Goal: Find specific page/section: Find specific page/section

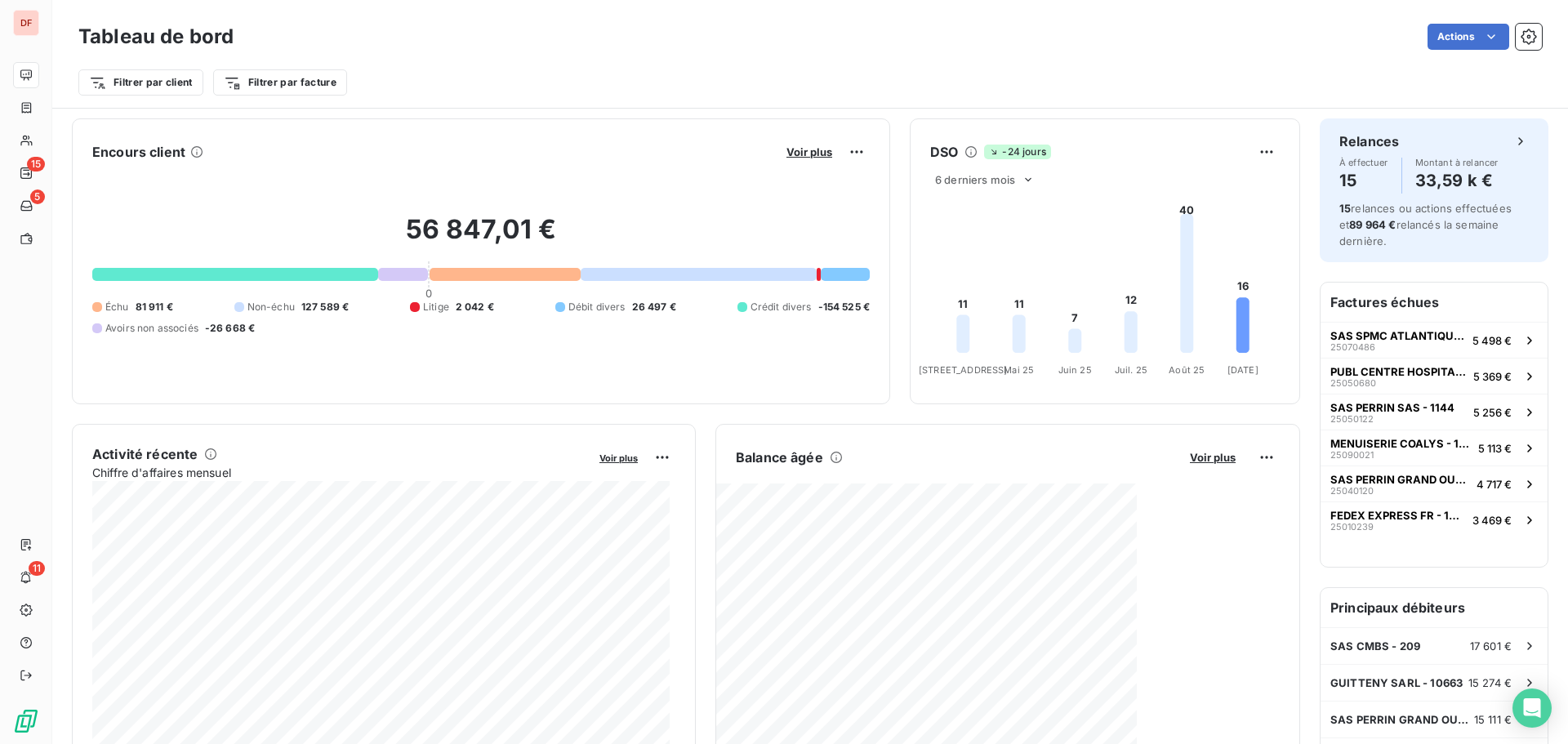
scroll to position [164, 0]
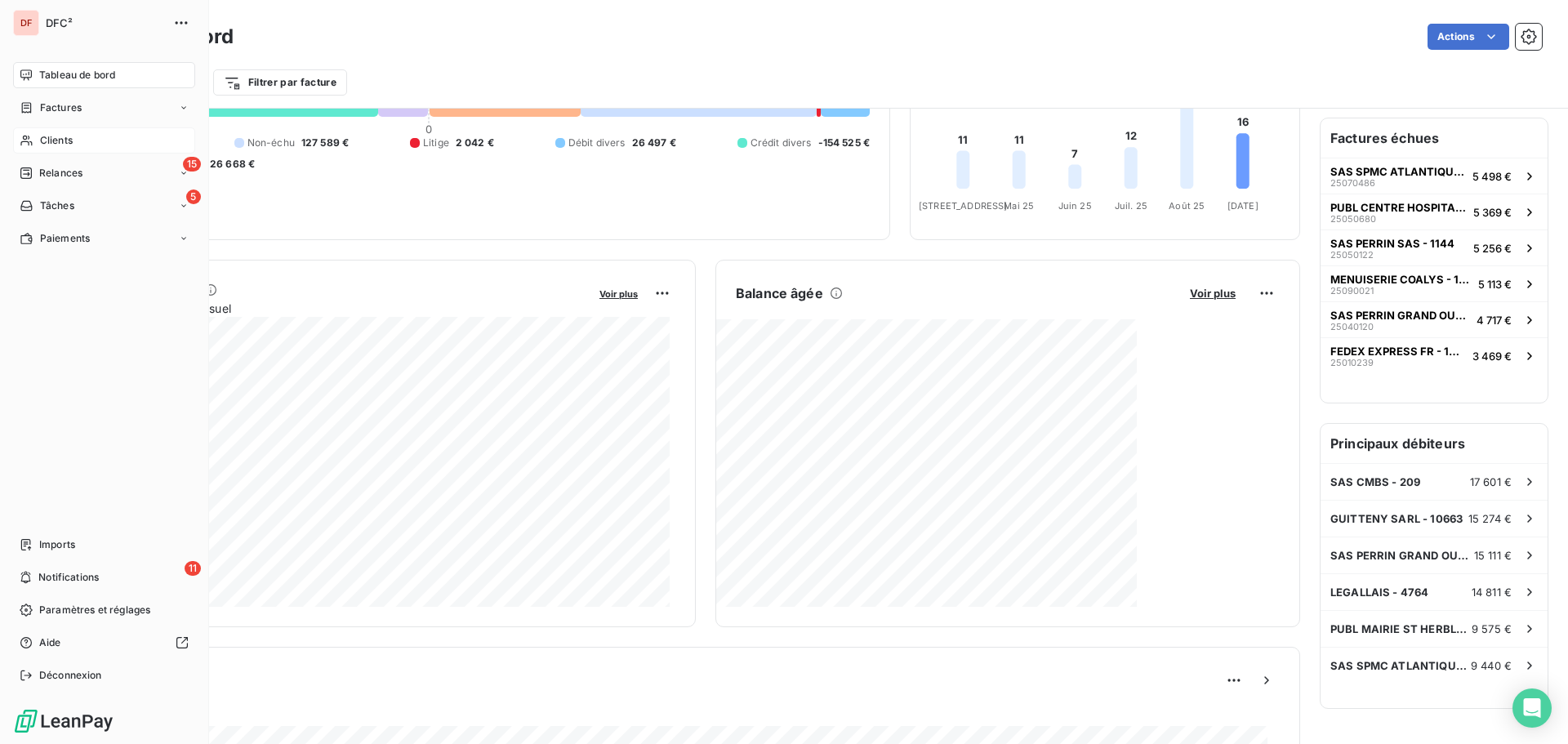
click at [42, 140] on span "Clients" at bounding box center [56, 140] width 33 height 15
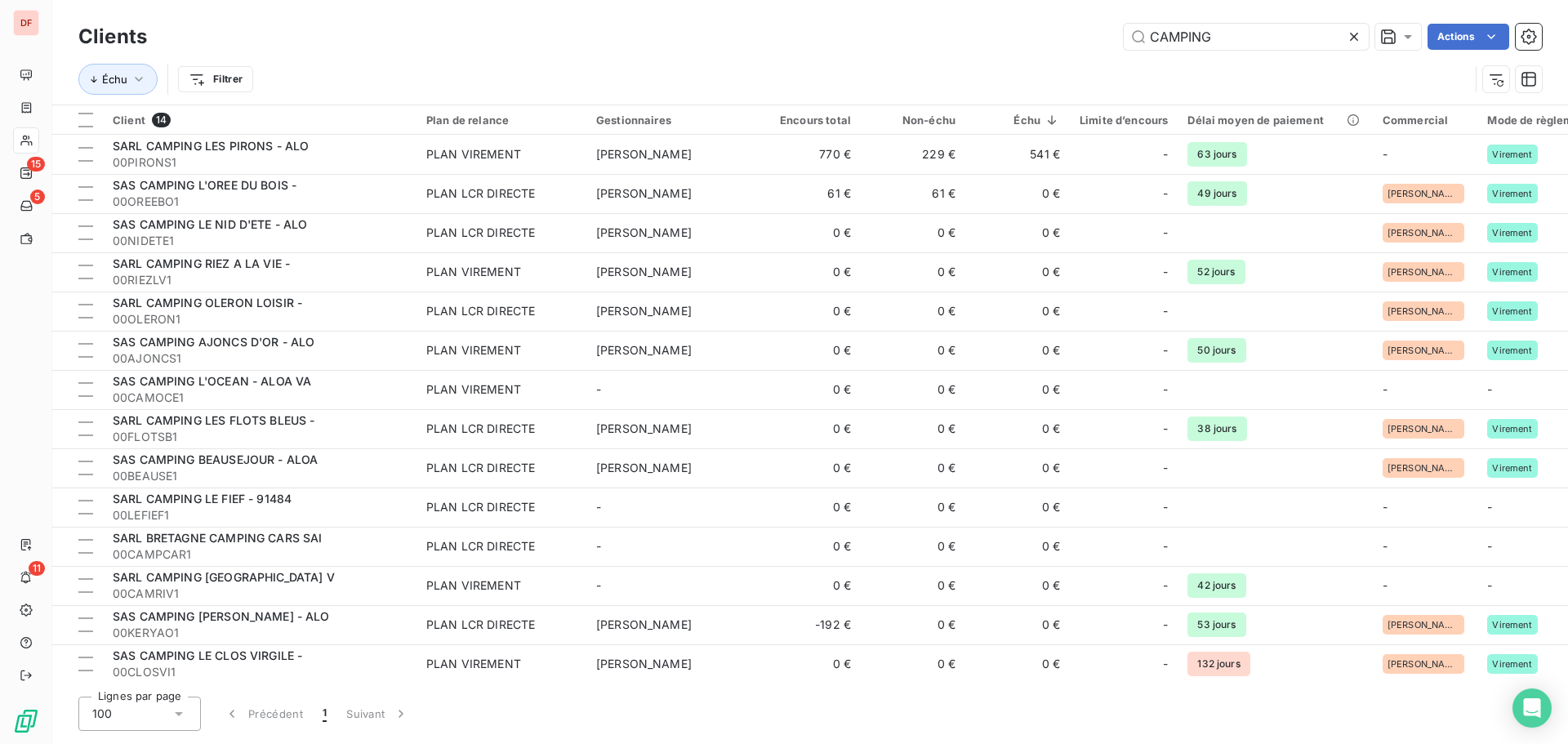
drag, startPoint x: 1246, startPoint y: 47, endPoint x: 779, endPoint y: 13, distance: 468.2
click at [779, 13] on div "Clients CAMPING Actions Échu Filtrer" at bounding box center [810, 52] width 1515 height 104
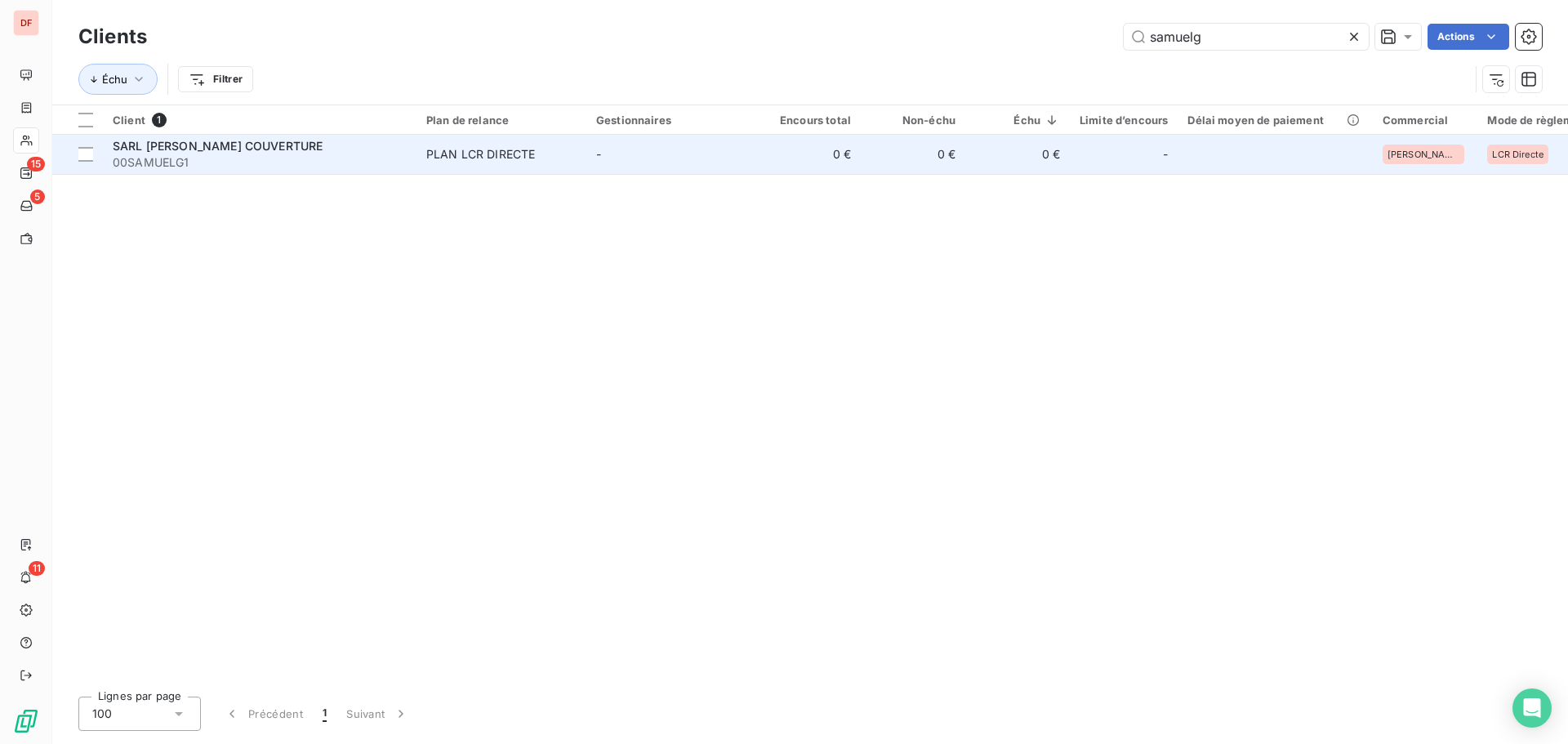
type input "samuelg"
click at [513, 154] on div "PLAN LCR DIRECTE" at bounding box center [479, 154] width 108 height 16
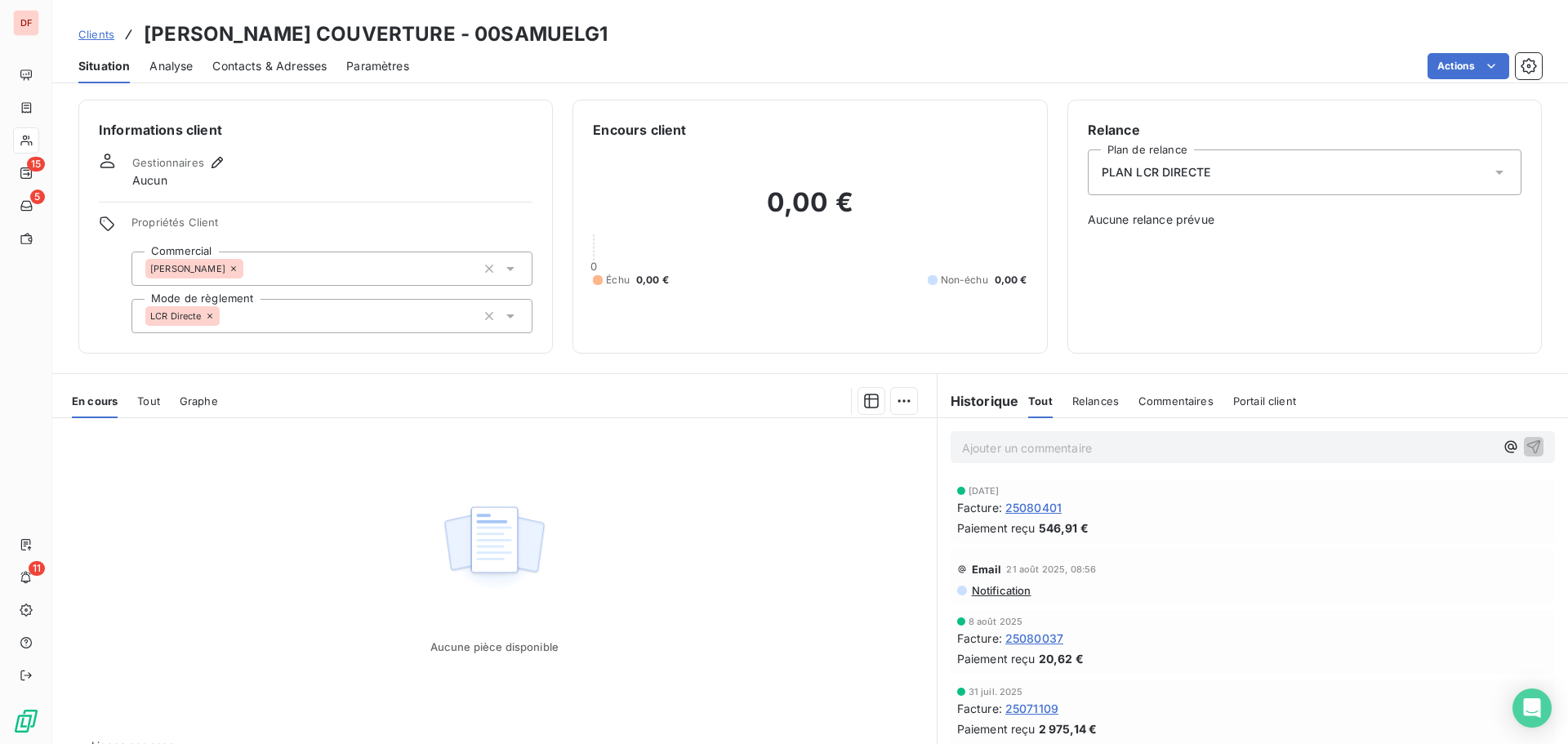
scroll to position [38, 0]
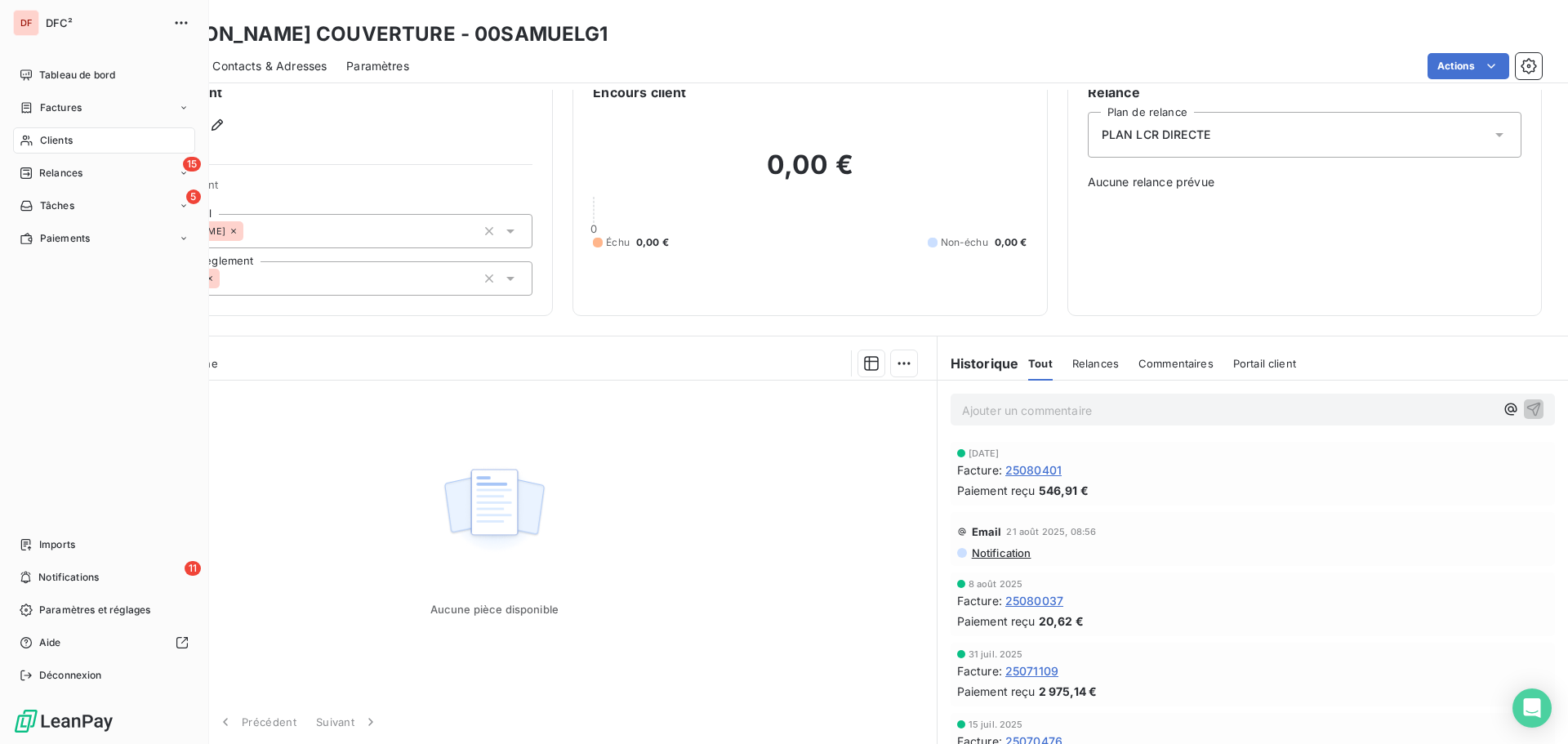
click at [40, 112] on span "Factures" at bounding box center [61, 107] width 42 height 15
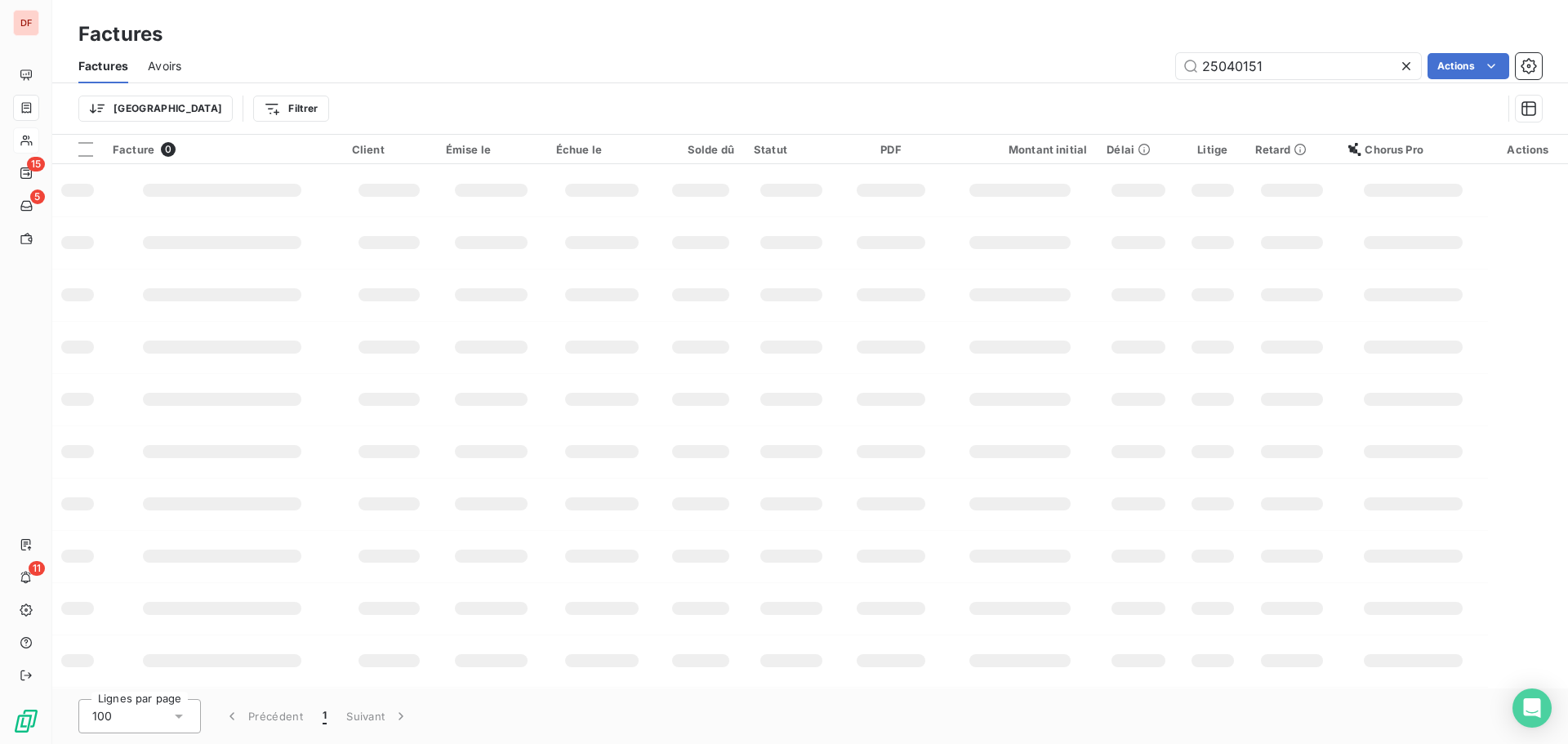
drag, startPoint x: 1306, startPoint y: 67, endPoint x: 1003, endPoint y: 67, distance: 303.0
click at [1003, 67] on div "25040151 Actions" at bounding box center [870, 65] width 1341 height 26
type input "25041195"
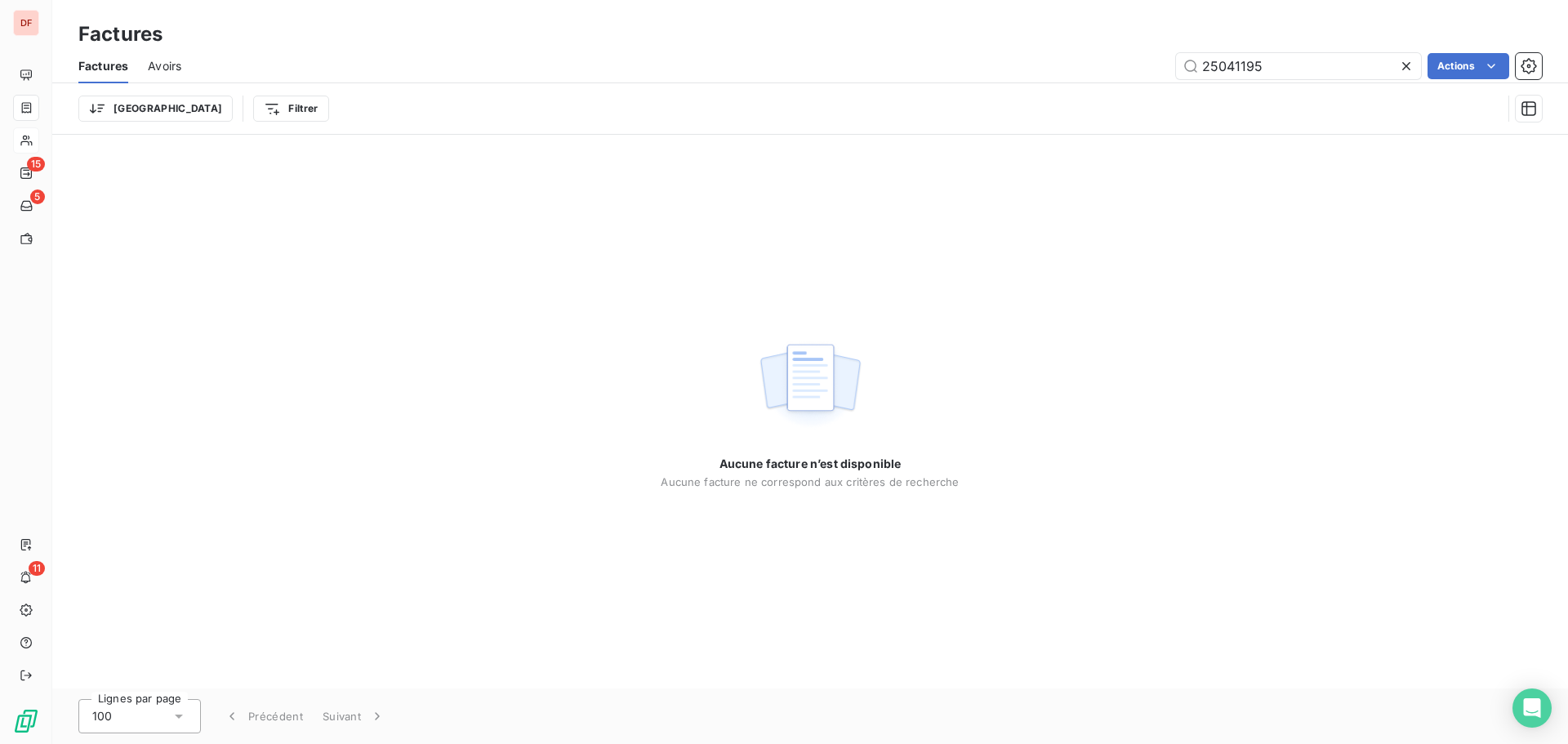
click at [166, 66] on span "Avoirs" at bounding box center [165, 65] width 34 height 16
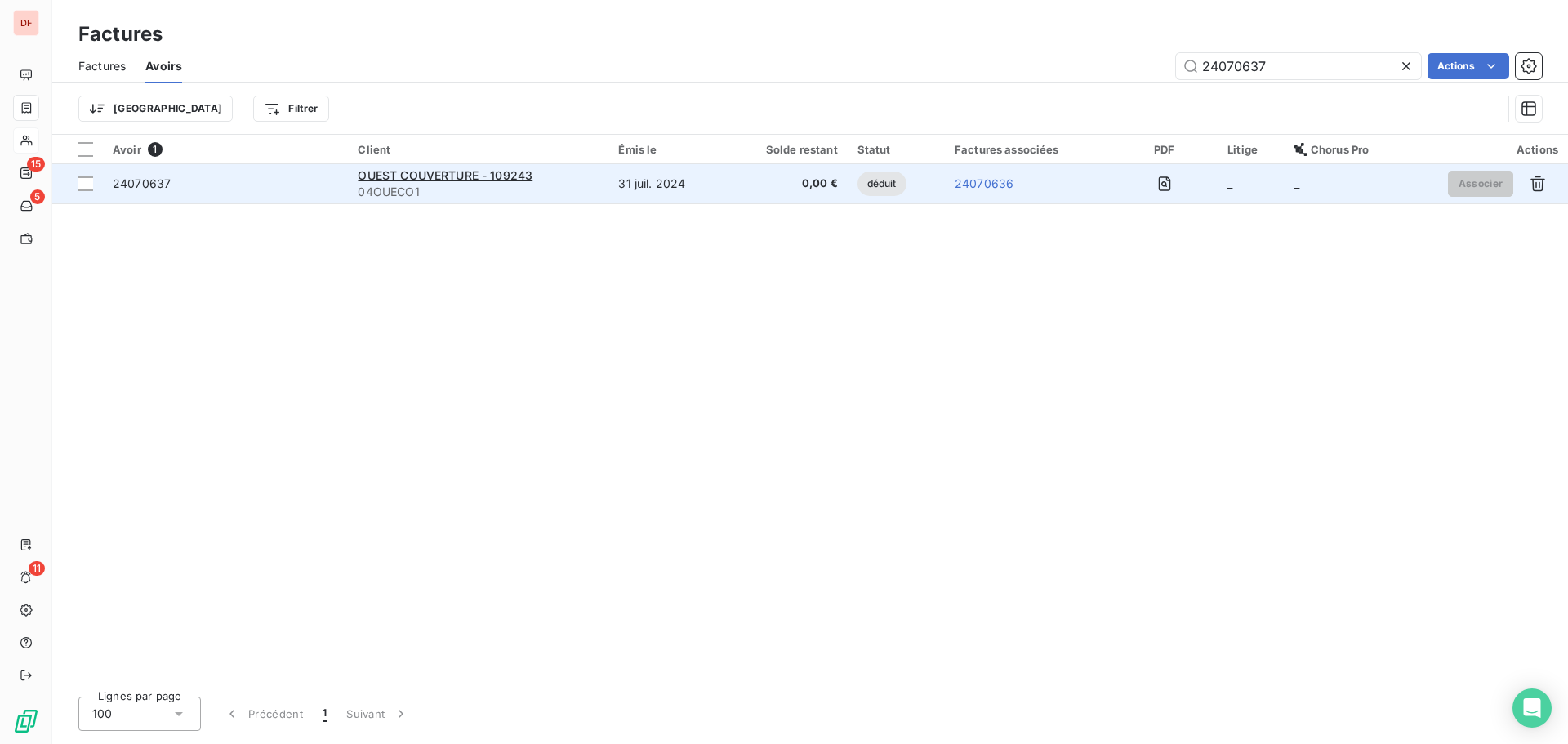
click at [1001, 184] on link "24070636" at bounding box center [983, 184] width 59 height 16
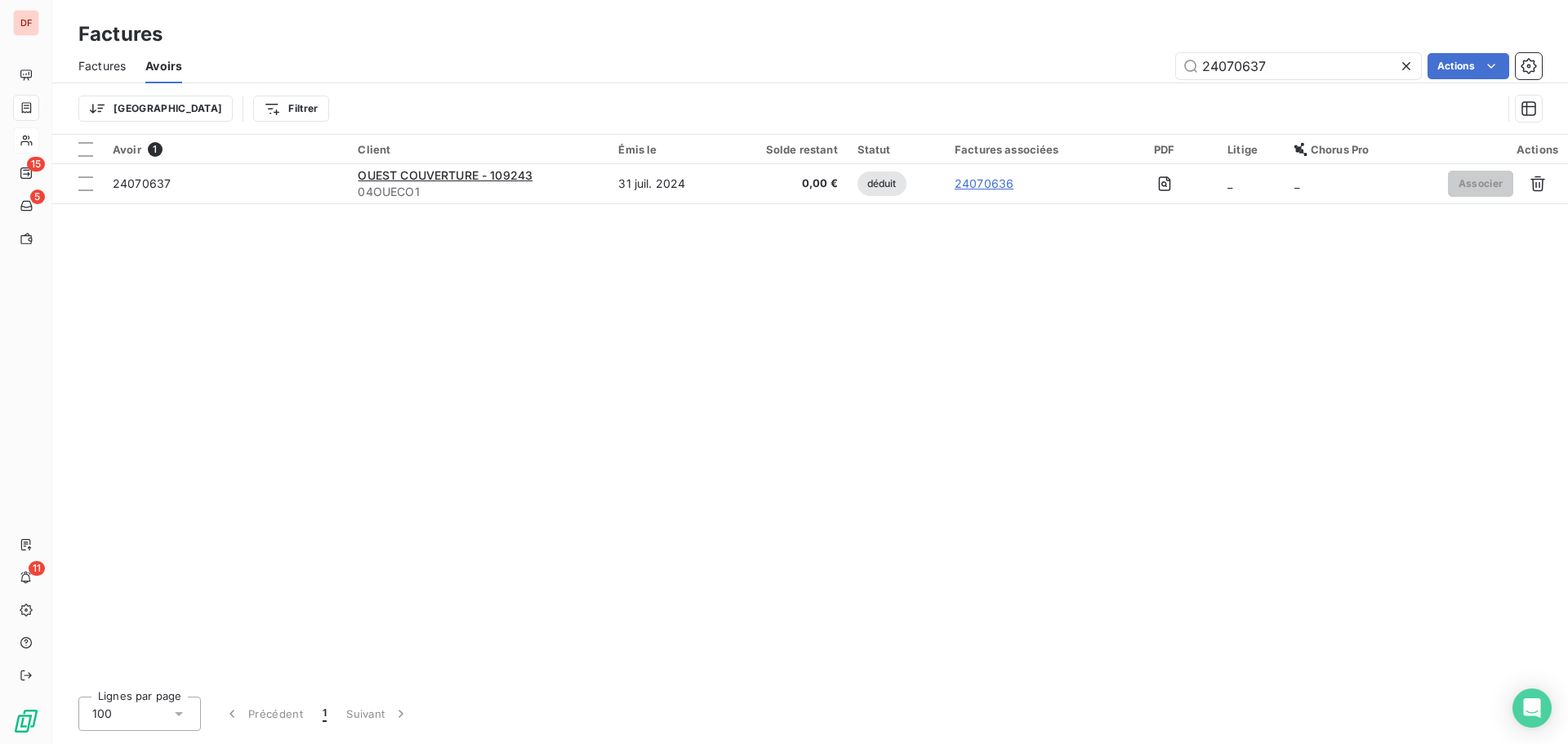
drag, startPoint x: 1313, startPoint y: 76, endPoint x: 938, endPoint y: 58, distance: 375.4
click at [938, 58] on div "24070637 Actions" at bounding box center [871, 65] width 1340 height 26
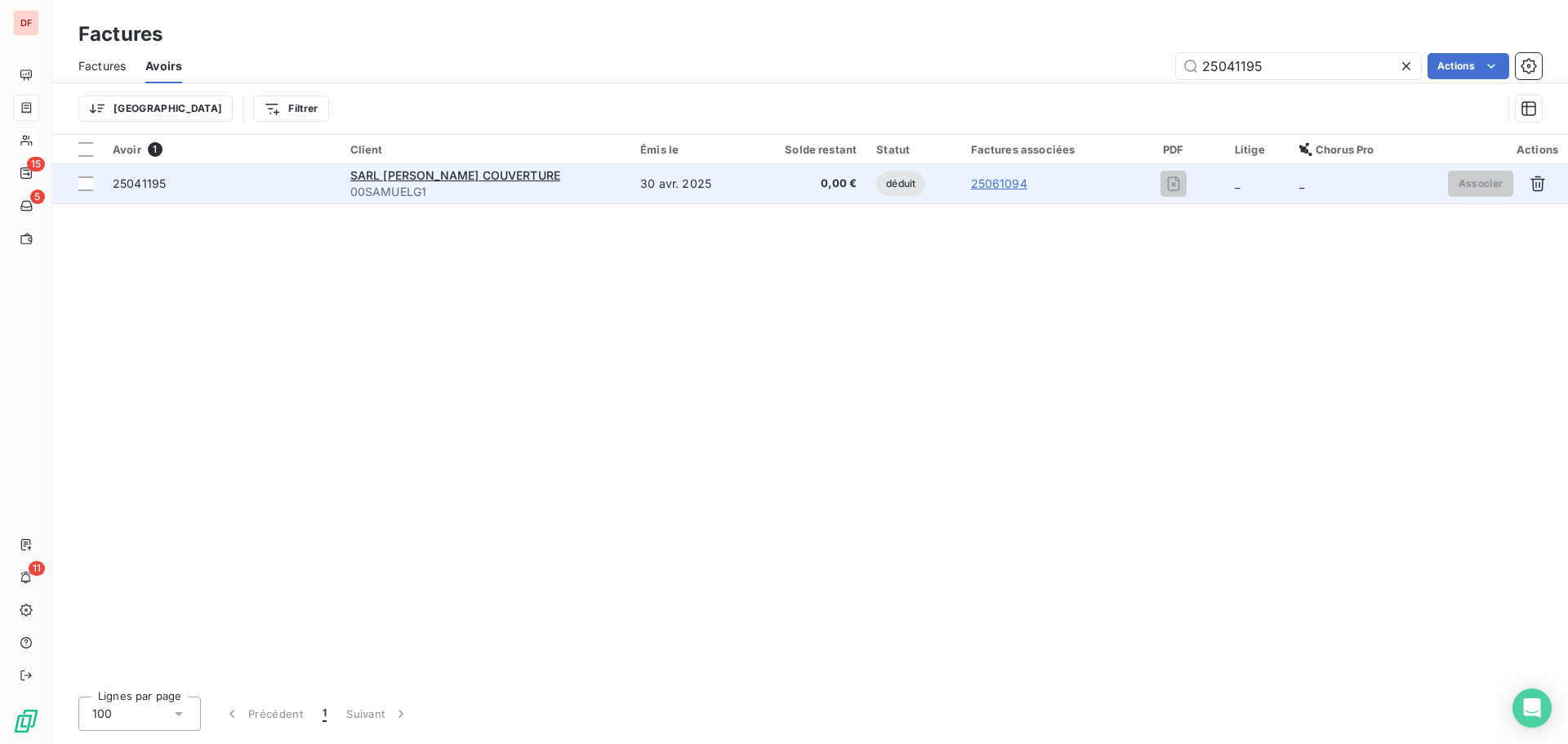
type input "25041195"
click at [996, 182] on link "25061094" at bounding box center [998, 184] width 57 height 16
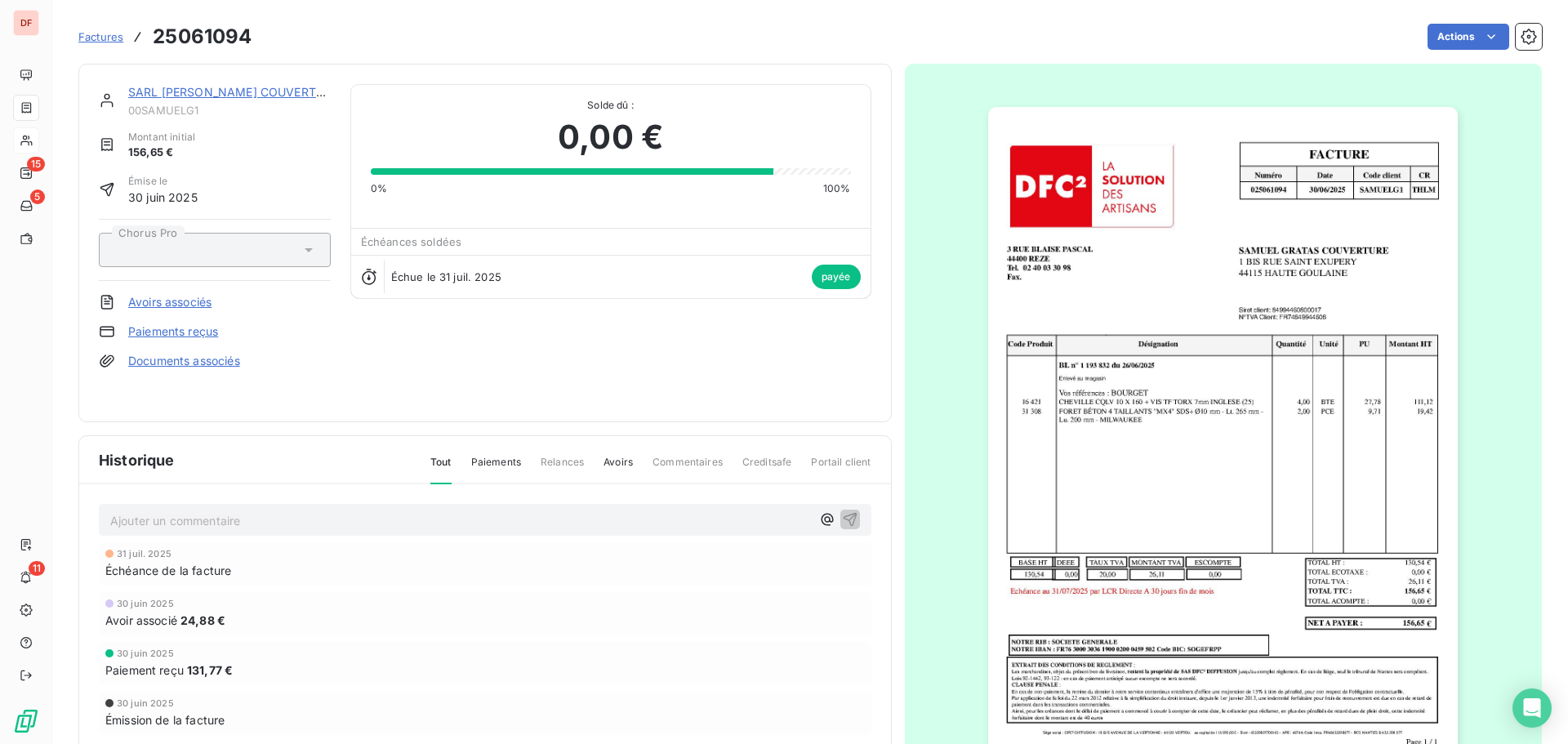
click at [1184, 397] on img "button" at bounding box center [1223, 439] width 469 height 665
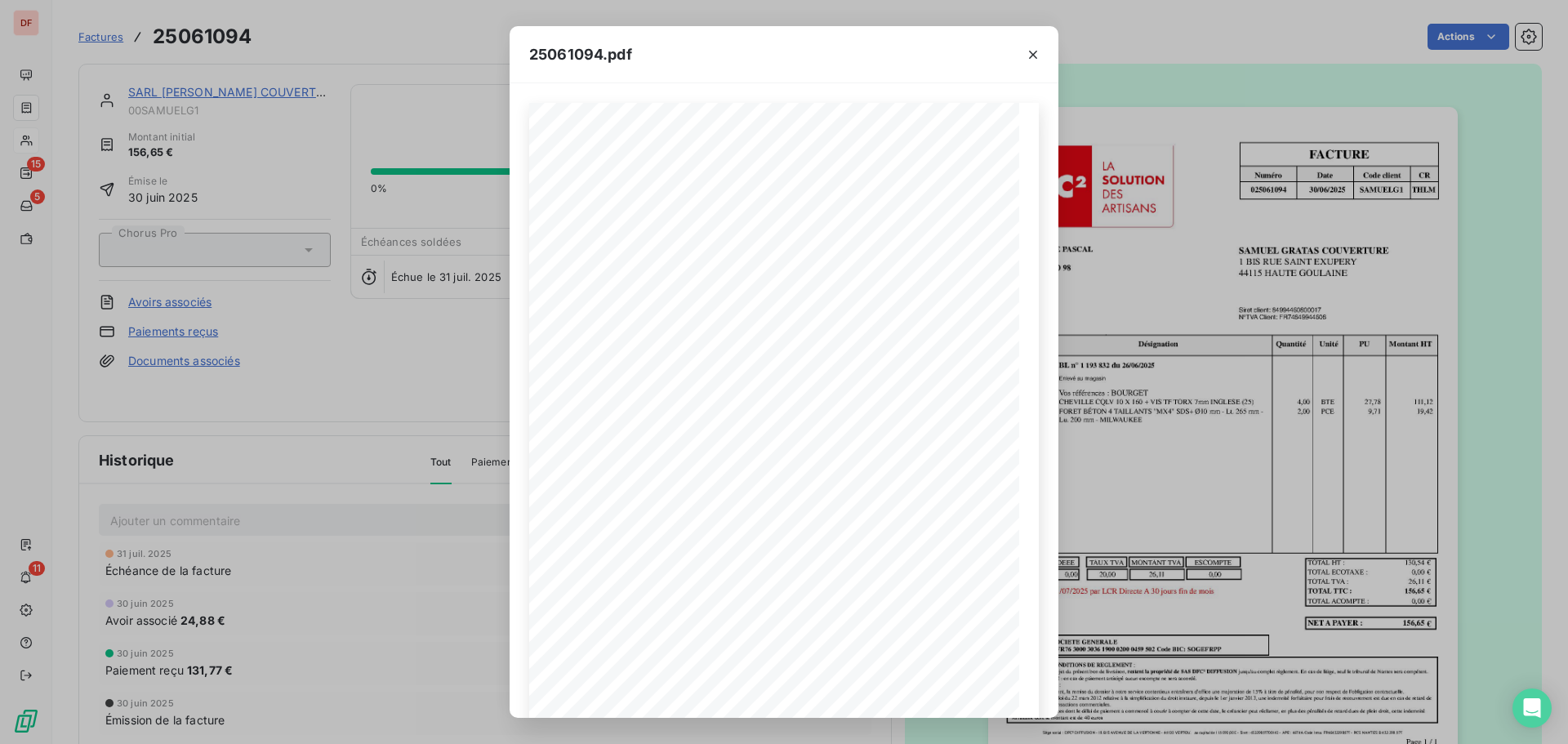
click at [412, 143] on div "25061094.pdf FACTURE Numéro Date Code client CR 025061094 [DATE] SAMUELG 1 THLM…" at bounding box center [784, 372] width 1568 height 744
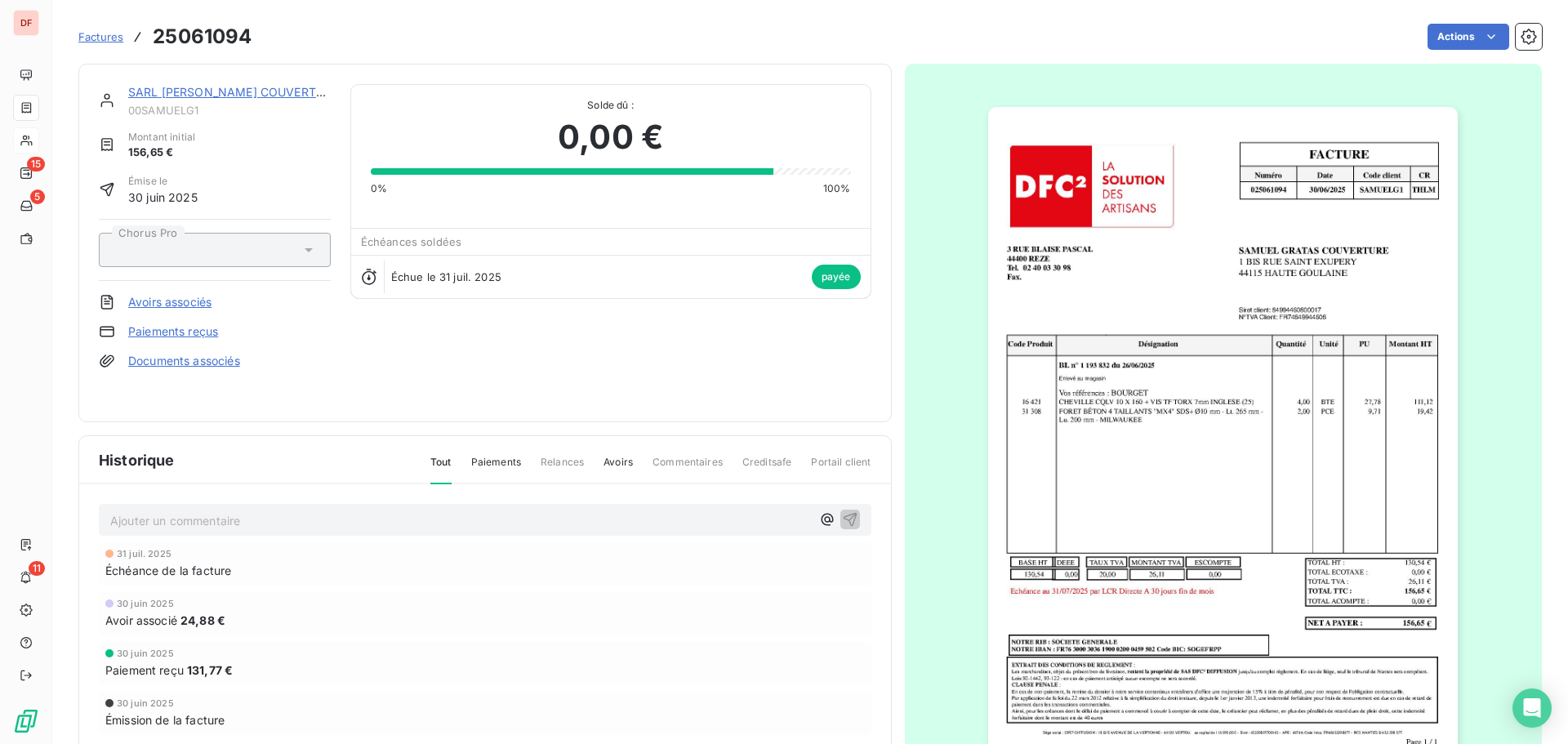
click at [202, 620] on span "24,88 €" at bounding box center [202, 619] width 45 height 17
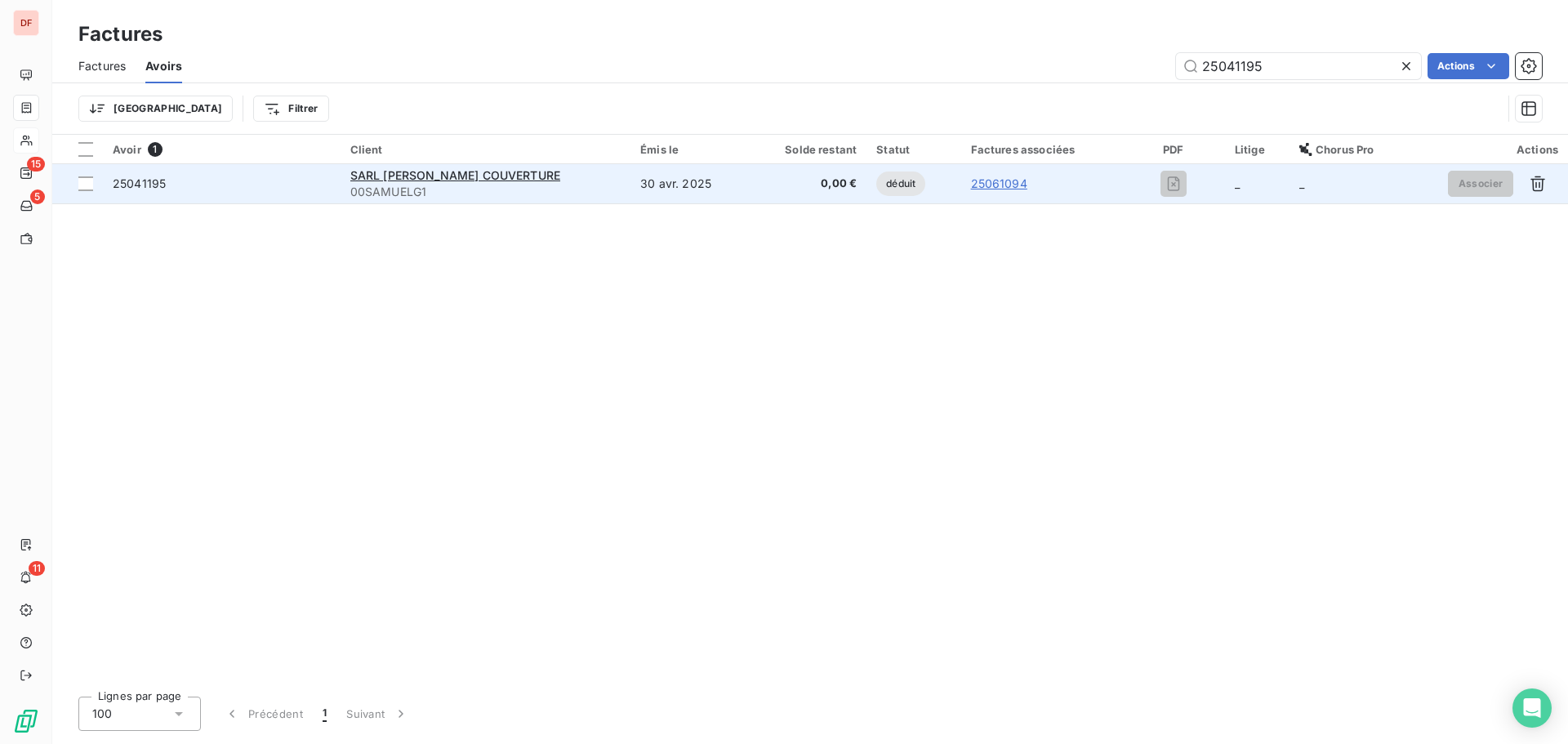
click at [166, 184] on div "25041195" at bounding box center [222, 184] width 218 height 16
